Goal: Find specific page/section: Find specific page/section

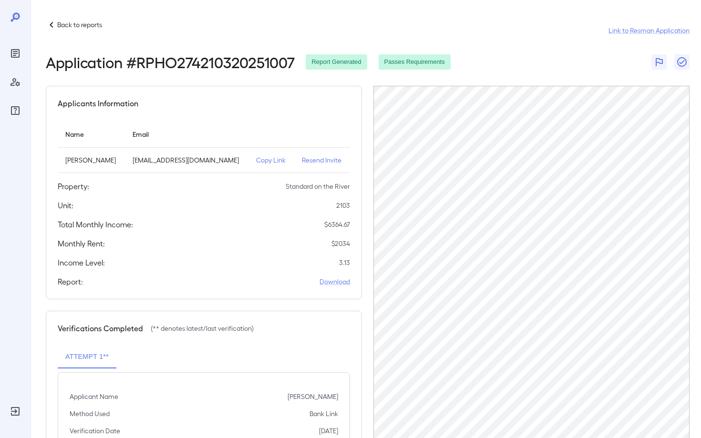
click at [52, 26] on icon at bounding box center [51, 24] width 11 height 11
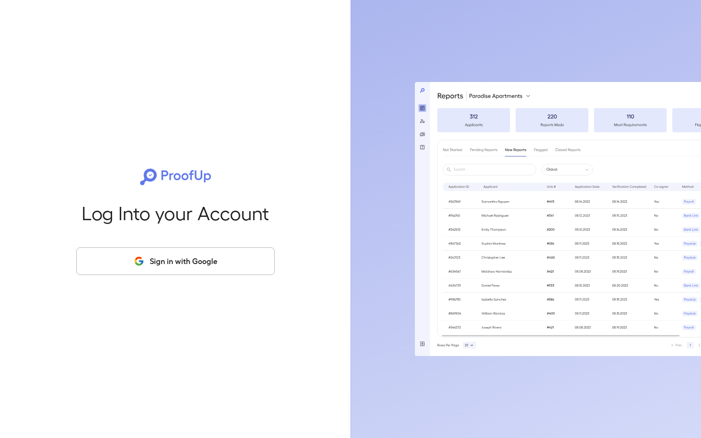
click at [197, 275] on button "Sign in with Google" at bounding box center [175, 262] width 198 height 28
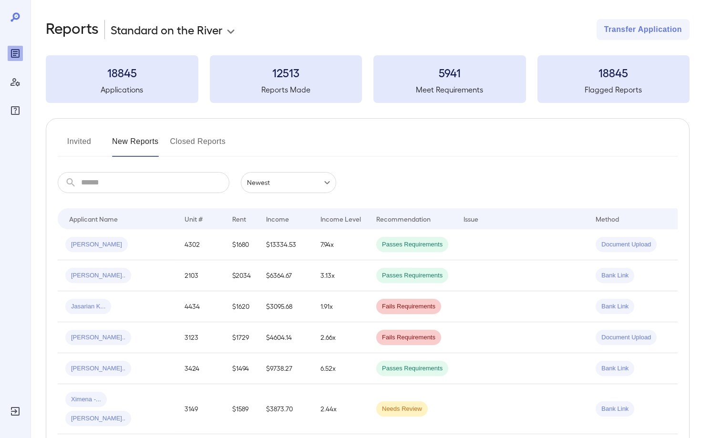
click at [83, 145] on button "Invited" at bounding box center [79, 145] width 43 height 23
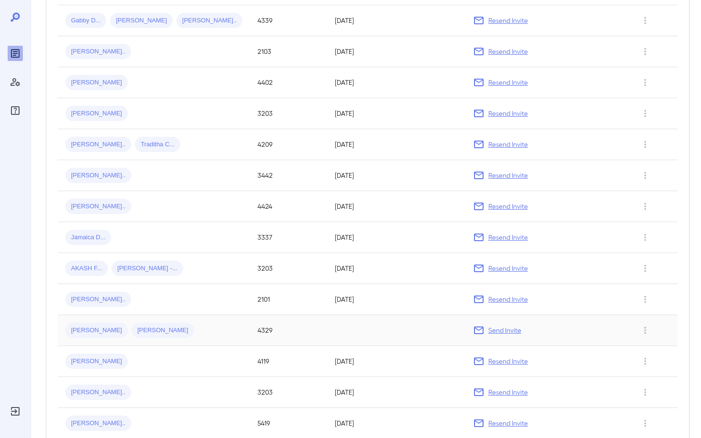
scroll to position [350, 0]
